Goal: Entertainment & Leisure: Consume media (video, audio)

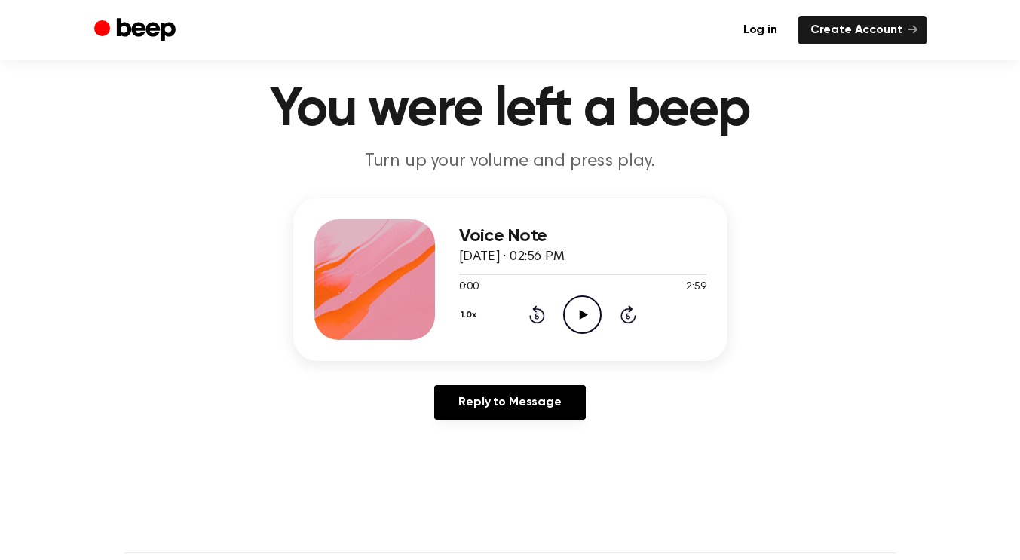
scroll to position [39, 0]
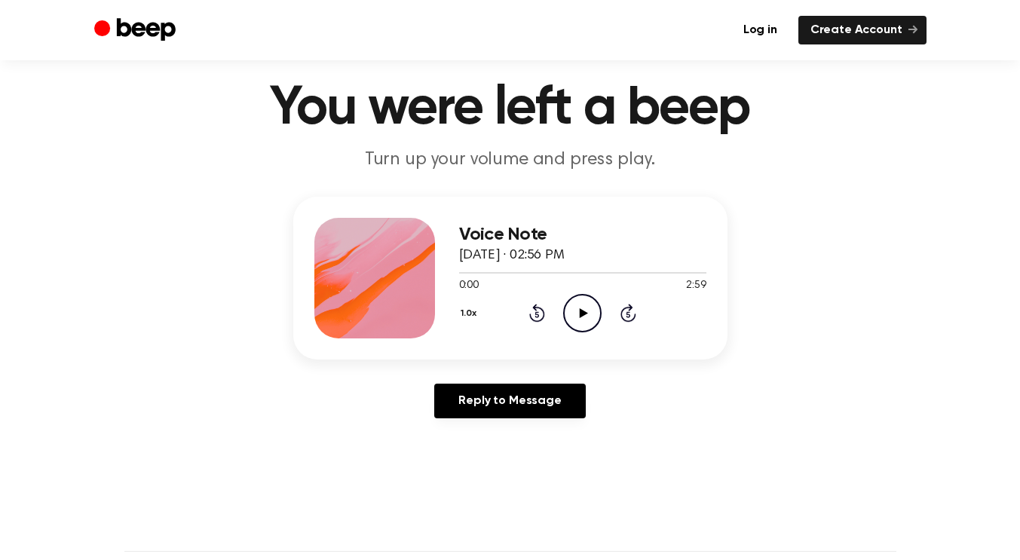
click at [589, 317] on icon "Play Audio" at bounding box center [582, 313] width 38 height 38
click at [583, 306] on icon "Pause Audio" at bounding box center [582, 313] width 38 height 38
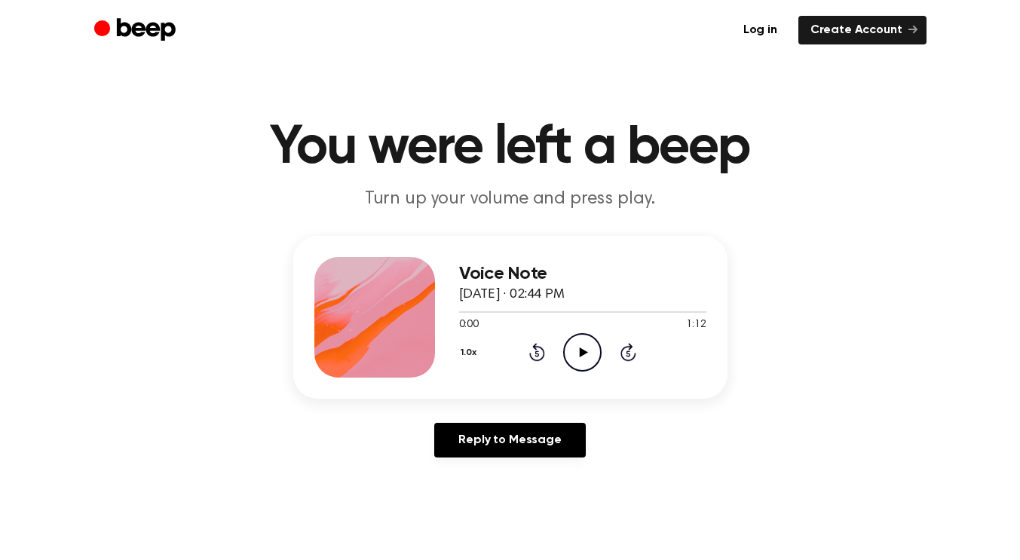
click at [585, 343] on icon "Play Audio" at bounding box center [582, 352] width 38 height 38
click at [465, 314] on div at bounding box center [582, 311] width 247 height 12
click at [461, 306] on div at bounding box center [582, 311] width 247 height 12
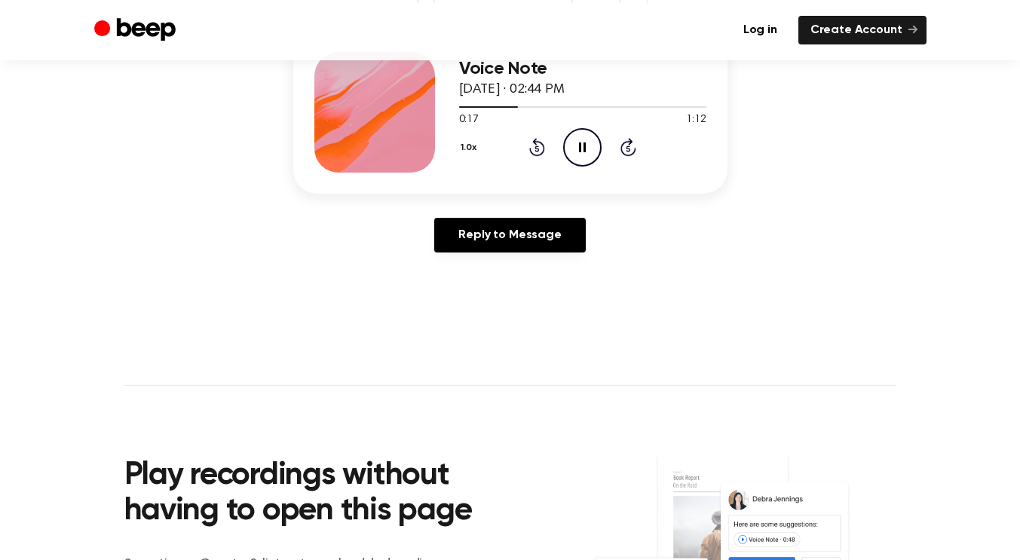
scroll to position [150, 0]
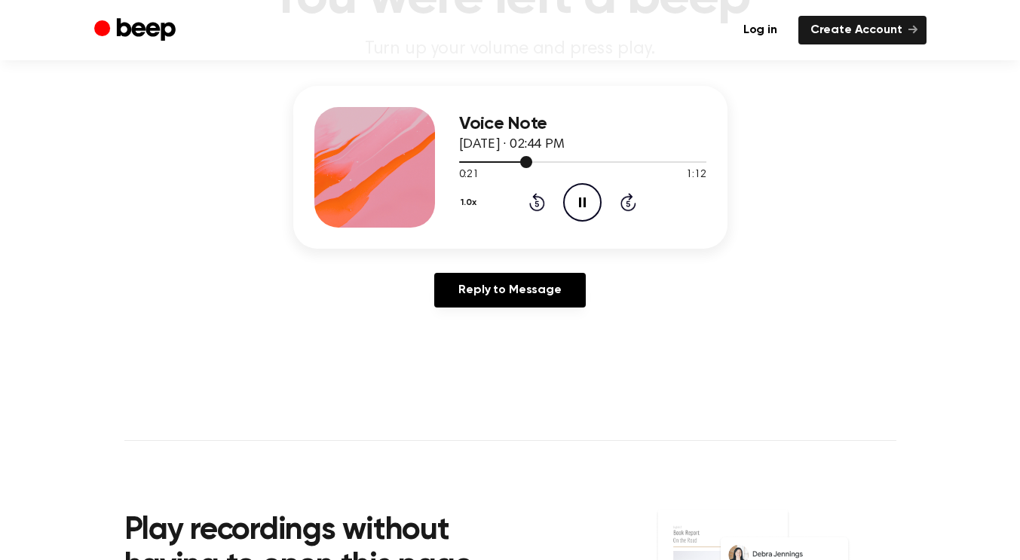
click at [660, 161] on div at bounding box center [582, 162] width 247 height 2
click at [678, 158] on div at bounding box center [582, 161] width 247 height 12
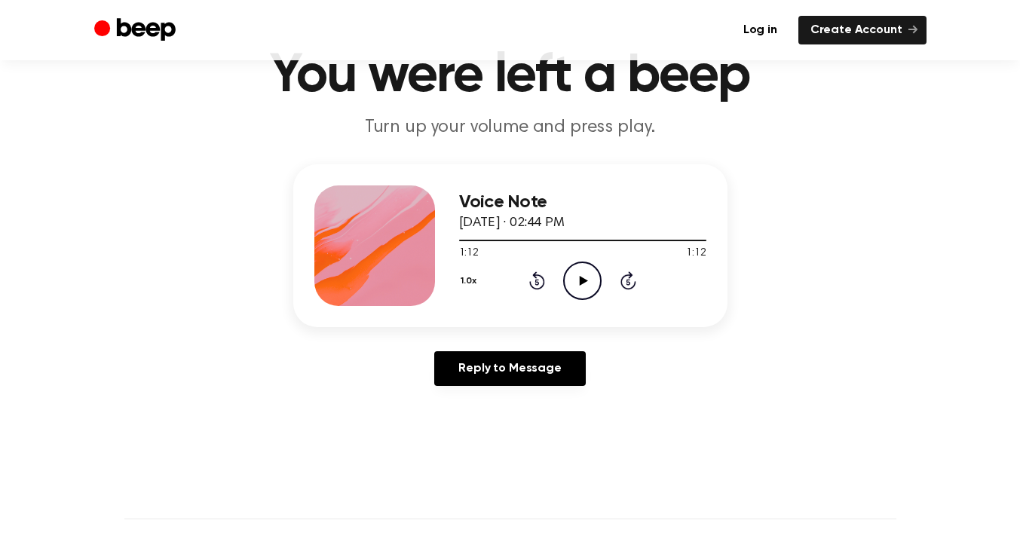
scroll to position [64, 0]
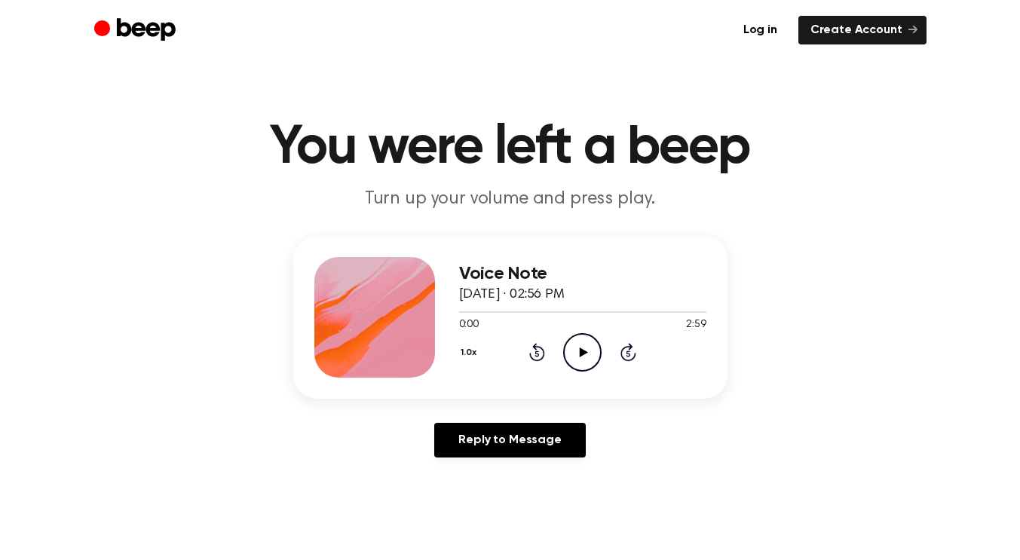
click at [581, 355] on icon at bounding box center [584, 353] width 8 height 10
click at [480, 310] on div at bounding box center [582, 311] width 247 height 12
click at [489, 310] on div at bounding box center [582, 311] width 247 height 12
click at [588, 357] on icon "Play Audio" at bounding box center [582, 352] width 38 height 38
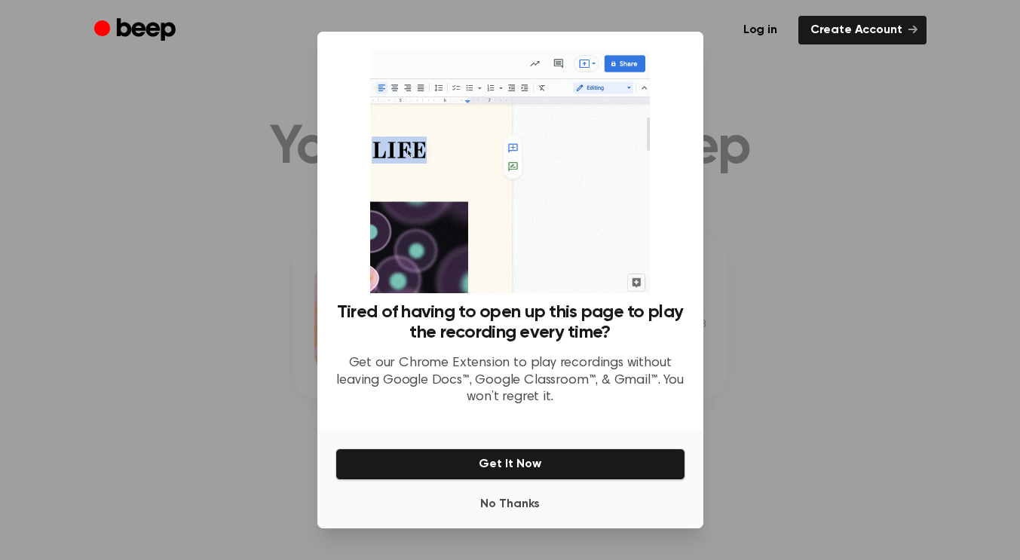
click at [882, 164] on div at bounding box center [510, 280] width 1020 height 560
click at [504, 506] on button "No Thanks" at bounding box center [510, 504] width 350 height 30
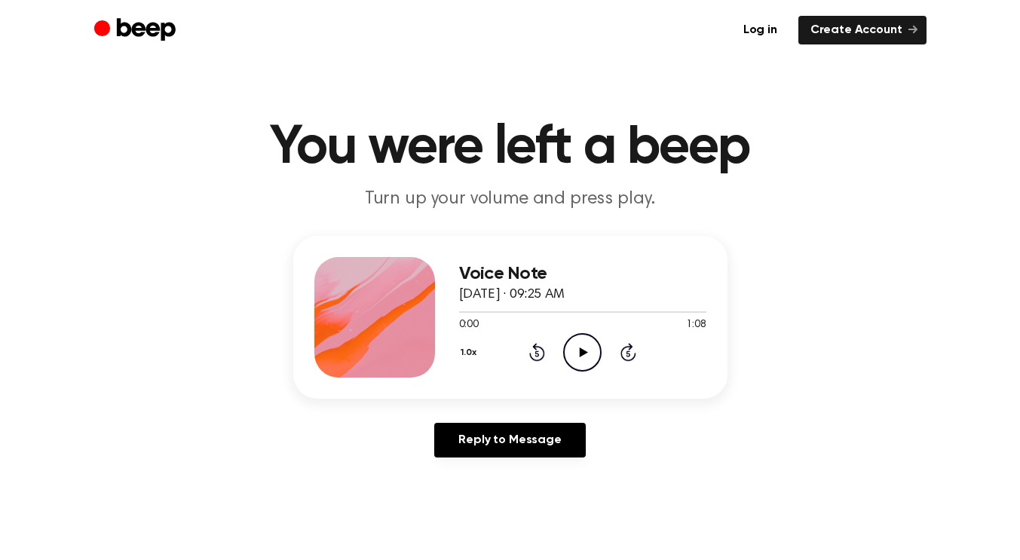
click at [585, 349] on icon "Play Audio" at bounding box center [582, 352] width 38 height 38
click at [464, 308] on div at bounding box center [582, 311] width 247 height 12
click at [572, 351] on icon "Pause Audio" at bounding box center [582, 352] width 38 height 38
